Goal: Check status

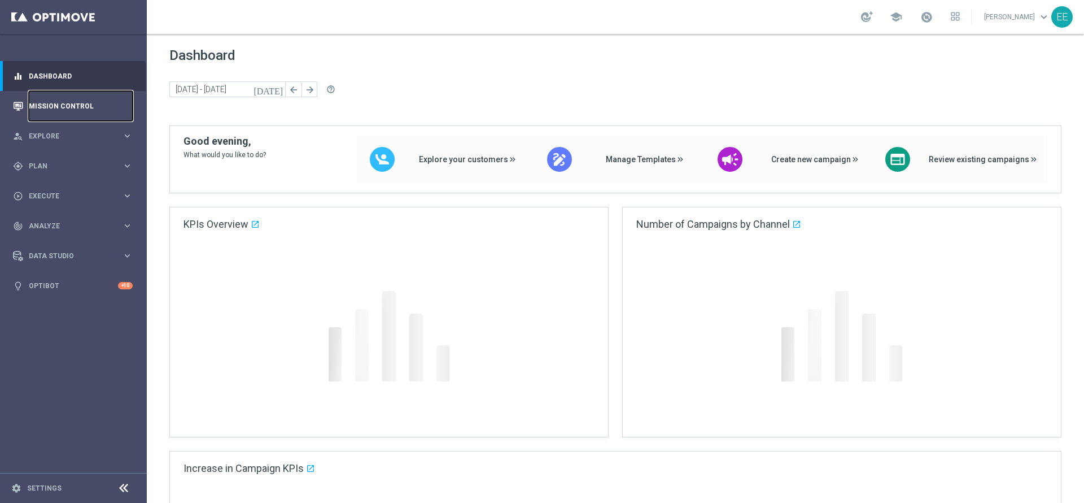
click at [49, 101] on link "Mission Control" at bounding box center [81, 106] width 104 height 30
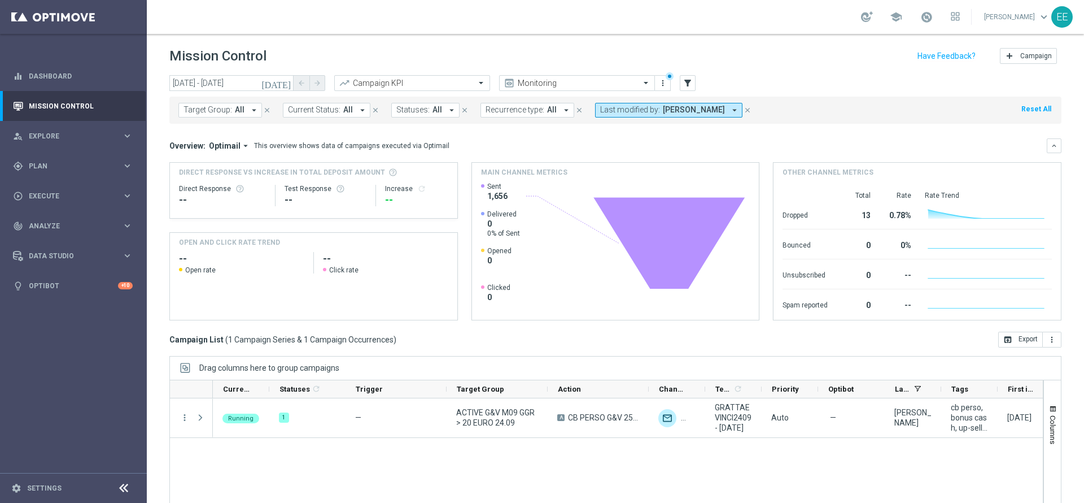
click at [672, 114] on span "[PERSON_NAME]" at bounding box center [694, 110] width 62 height 10
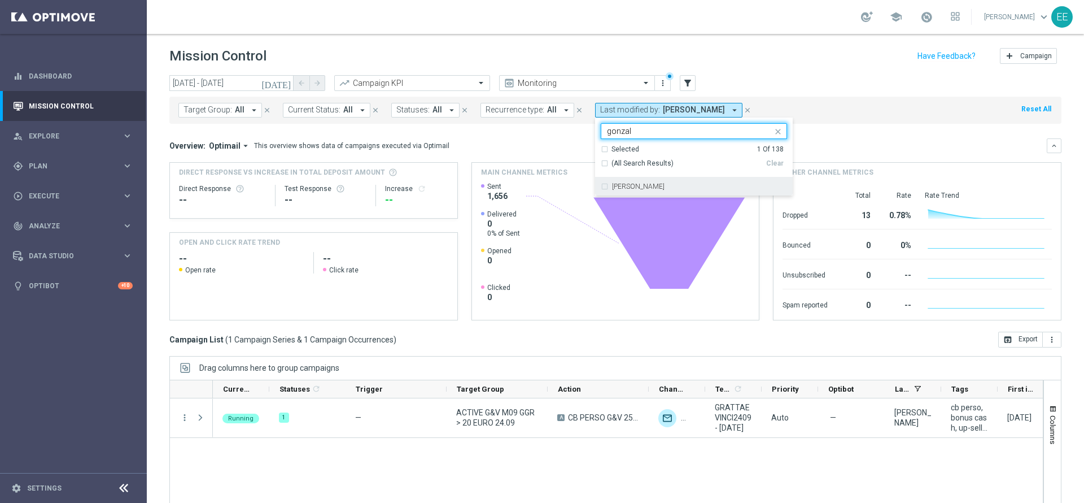
click at [680, 184] on div "[PERSON_NAME]" at bounding box center [699, 186] width 175 height 7
type input "gonzal"
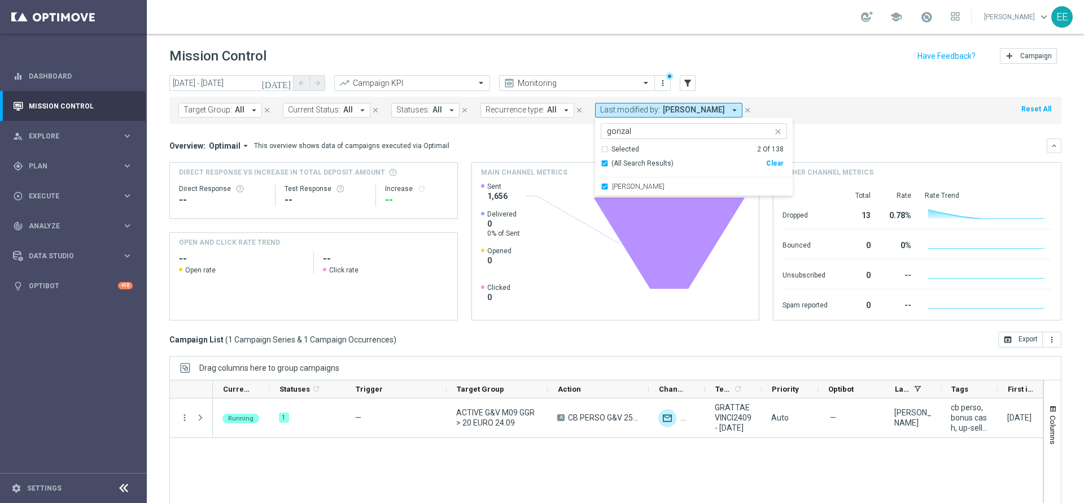
click at [814, 85] on div "[DATE] [DATE] - [DATE] arrow_back arrow_forward Campaign KPI trending_up Monito…" at bounding box center [615, 83] width 892 height 17
click at [283, 83] on icon "[DATE]" at bounding box center [277, 83] width 30 height 10
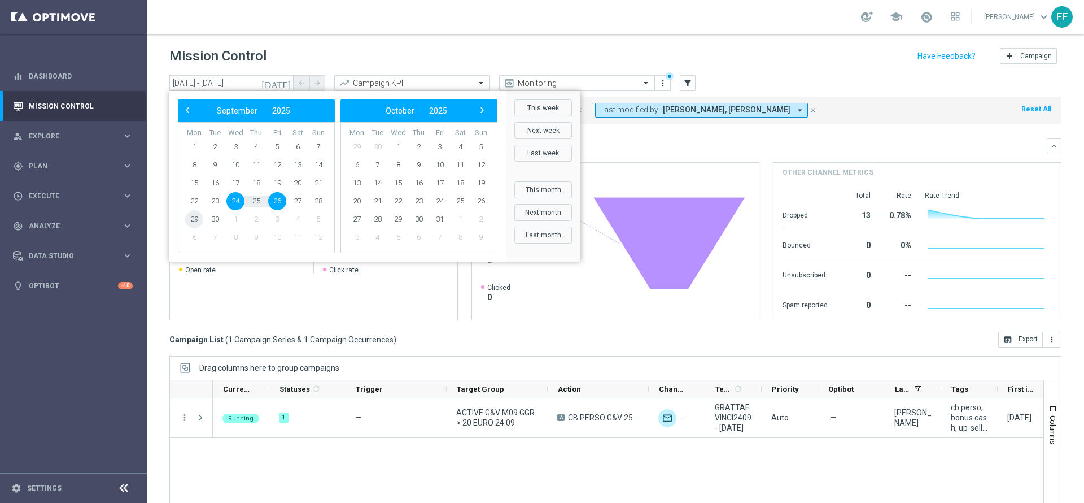
click at [197, 221] on span "29" at bounding box center [194, 219] width 18 height 18
click at [220, 219] on span "30" at bounding box center [215, 219] width 18 height 18
type input "[DATE] - [DATE]"
